Goal: Register for event/course

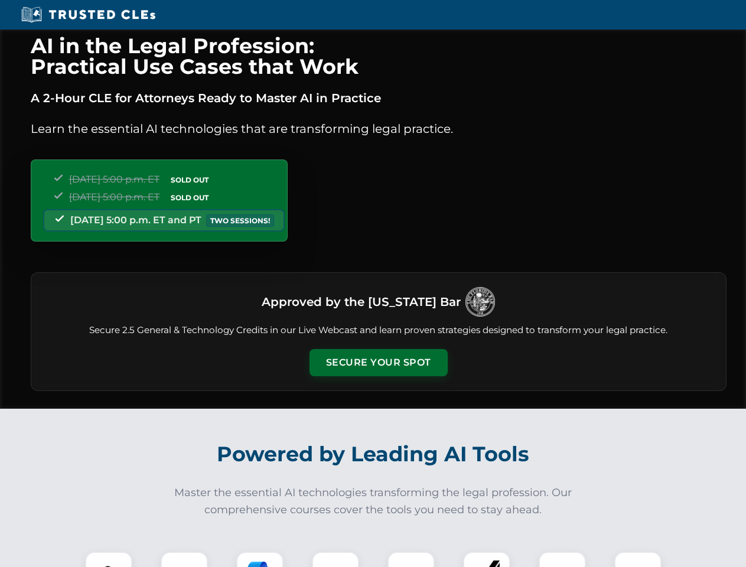
click at [378, 363] on button "Secure Your Spot" at bounding box center [378, 362] width 138 height 27
click at [109, 559] on img at bounding box center [109, 575] width 34 height 34
click at [184, 559] on div at bounding box center [184, 575] width 47 height 47
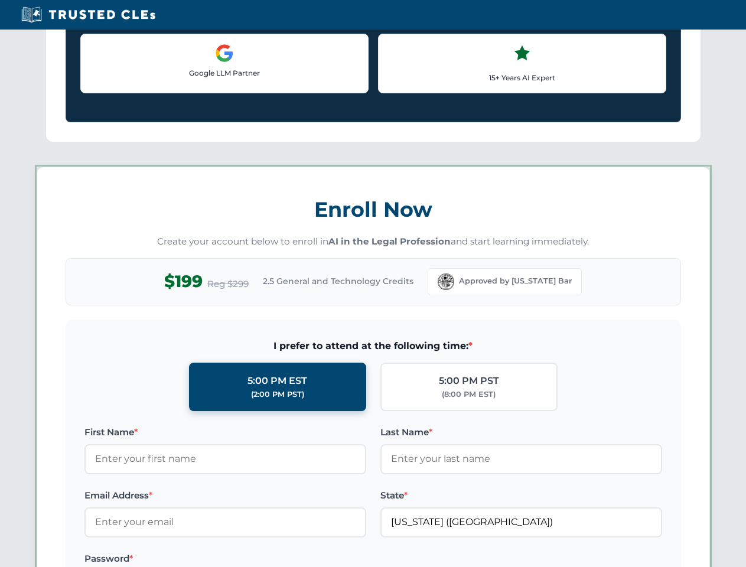
click at [335, 559] on label "Password *" at bounding box center [225, 559] width 282 height 14
